Goal: Task Accomplishment & Management: Manage account settings

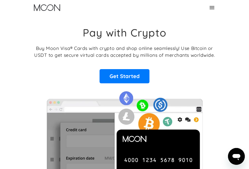
click at [215, 7] on icon at bounding box center [212, 7] width 6 height 6
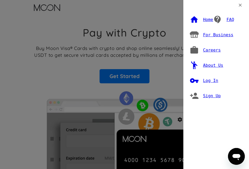
click at [209, 81] on div "Log In" at bounding box center [210, 80] width 15 height 5
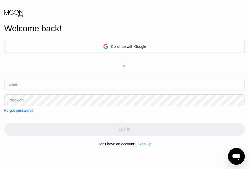
type input "numanumaye111@outlook.com"
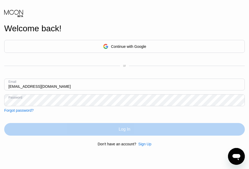
click at [116, 126] on div "Log In" at bounding box center [124, 129] width 241 height 13
